Goal: Transaction & Acquisition: Purchase product/service

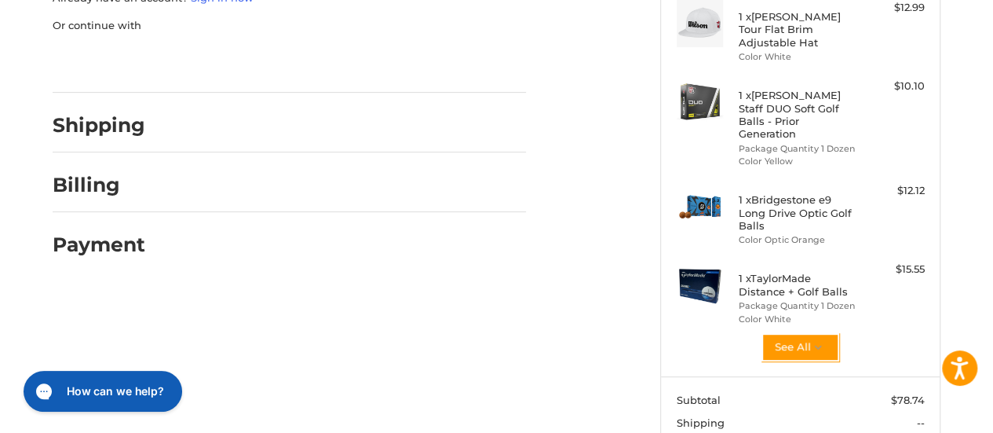
scroll to position [381, 0]
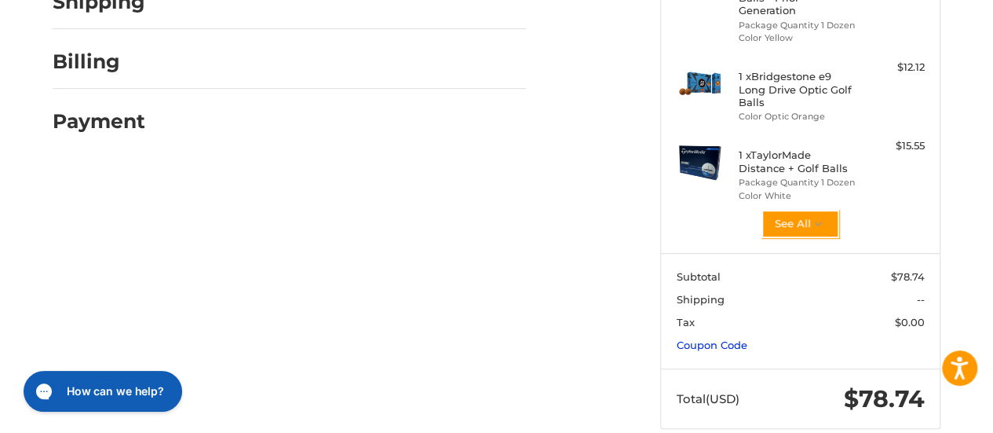
click at [729, 338] on link "Coupon Code" at bounding box center [712, 344] width 71 height 13
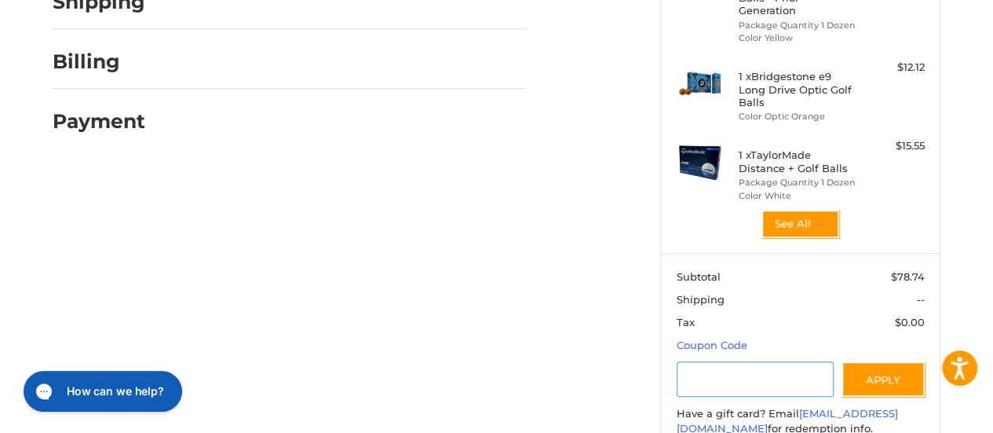
click at [723, 361] on input "Gift Certificate or Coupon Code" at bounding box center [756, 378] width 158 height 35
type input "*****"
click at [905, 361] on button "Apply" at bounding box center [883, 378] width 83 height 35
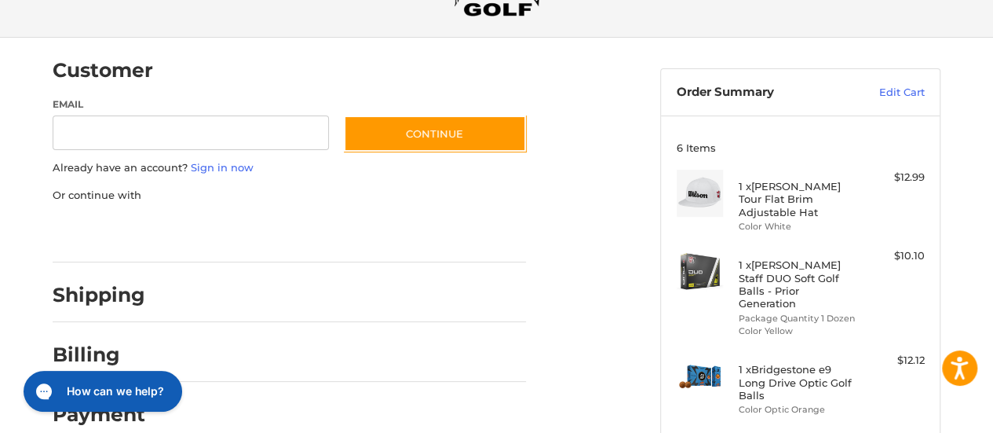
scroll to position [0, 0]
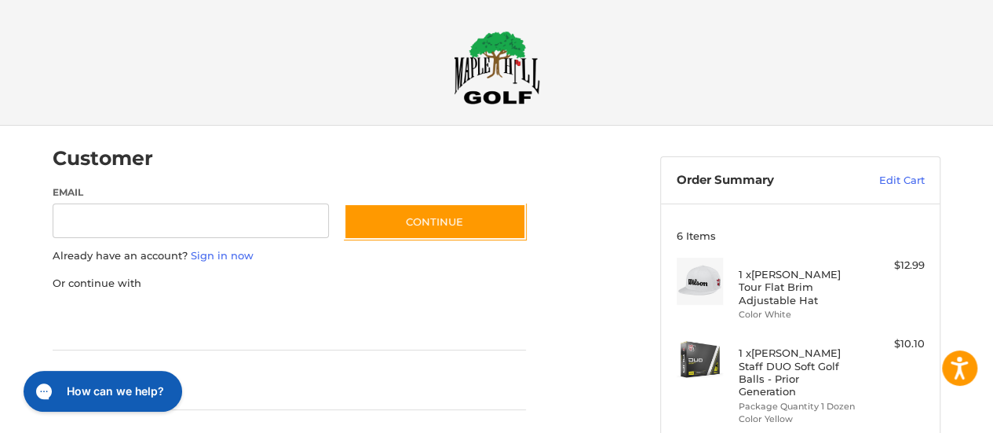
click at [499, 64] on img at bounding box center [497, 68] width 86 height 74
